Goal: Task Accomplishment & Management: Complete application form

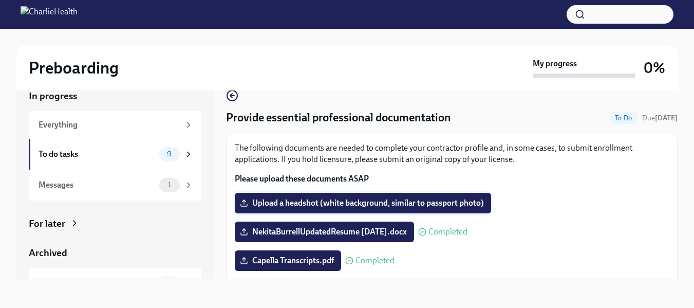
click at [437, 205] on span "Upload a headshot (white background, similar to passport photo)" at bounding box center [363, 203] width 242 height 10
click at [0, 0] on input "Upload a headshot (white background, similar to passport photo)" at bounding box center [0, 0] width 0 height 0
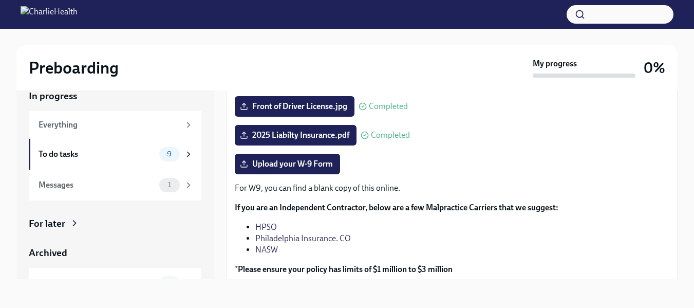
scroll to position [209, 0]
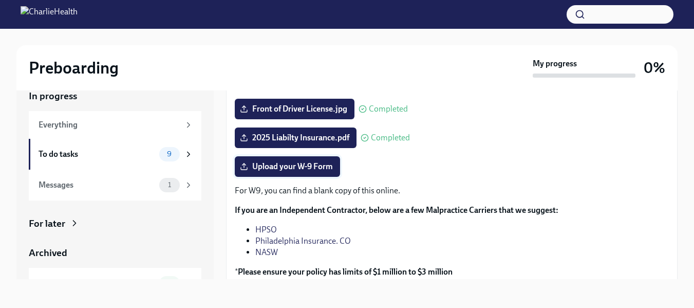
click at [308, 169] on span "Upload your W-9 Form" at bounding box center [287, 166] width 91 height 10
click at [0, 0] on input "Upload your W-9 Form" at bounding box center [0, 0] width 0 height 0
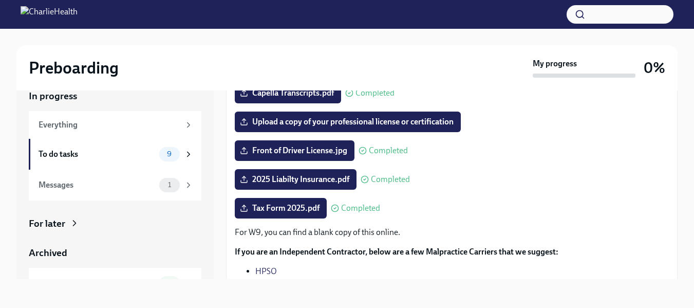
scroll to position [258, 0]
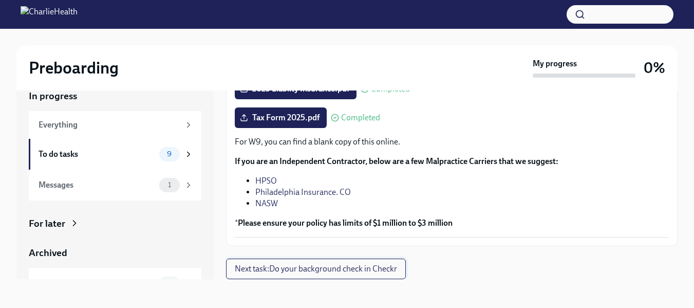
click at [358, 270] on span "Next task : Do your background check in Checkr" at bounding box center [316, 269] width 162 height 10
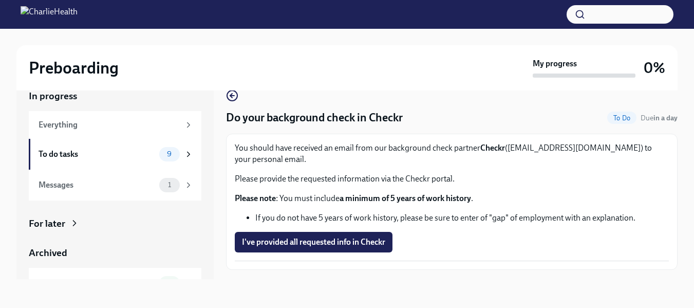
scroll to position [24, 0]
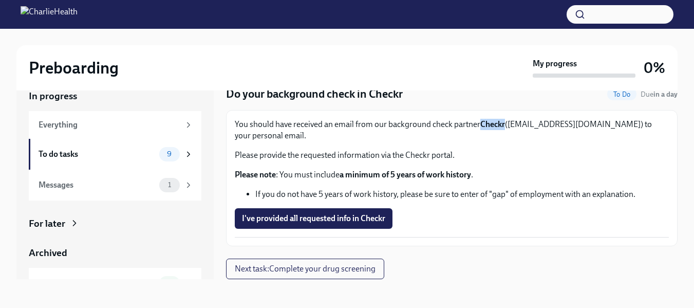
drag, startPoint x: 483, startPoint y: 123, endPoint x: 506, endPoint y: 125, distance: 22.7
click at [505, 125] on strong "Checkr" at bounding box center [492, 124] width 25 height 10
copy strong "Checkr"
click at [629, 154] on p "Please provide the requested information via the Checkr portal." at bounding box center [452, 155] width 434 height 11
